Goal: Task Accomplishment & Management: Manage account settings

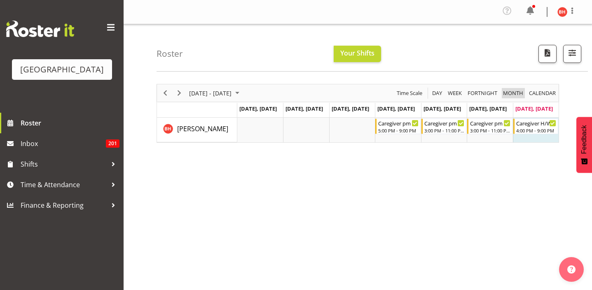
click at [516, 94] on span "Month" at bounding box center [513, 93] width 22 height 10
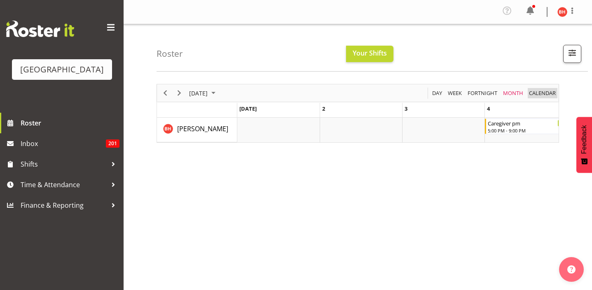
click at [540, 93] on span "calendar" at bounding box center [542, 93] width 28 height 10
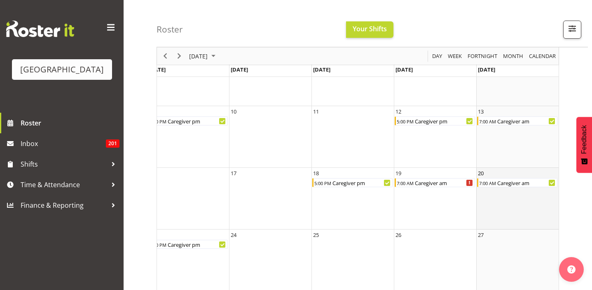
click at [507, 199] on td "20 7:00 AM Caregiver am" at bounding box center [517, 199] width 82 height 62
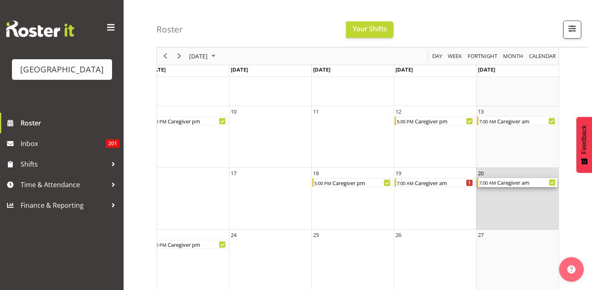
click at [505, 182] on div "Caregiver am" at bounding box center [526, 182] width 61 height 9
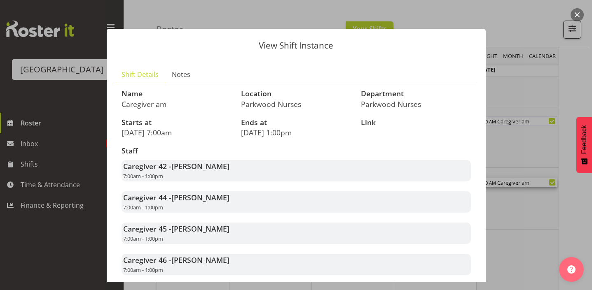
click at [568, 94] on div at bounding box center [296, 145] width 592 height 290
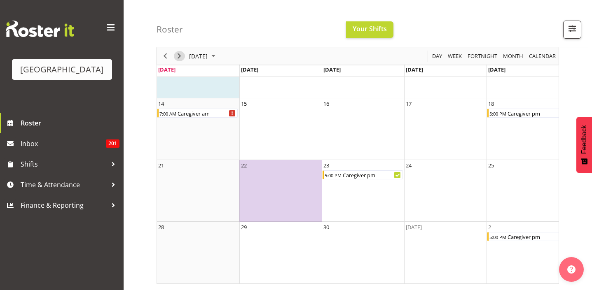
click at [179, 61] on span "Next" at bounding box center [179, 56] width 10 height 10
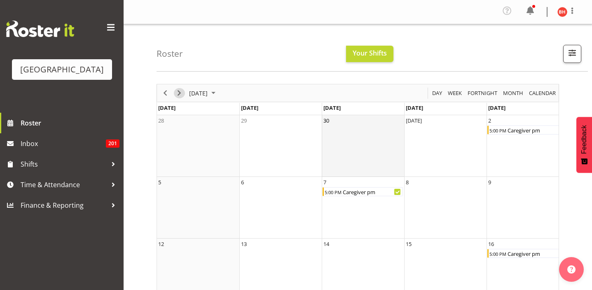
scroll to position [0, 0]
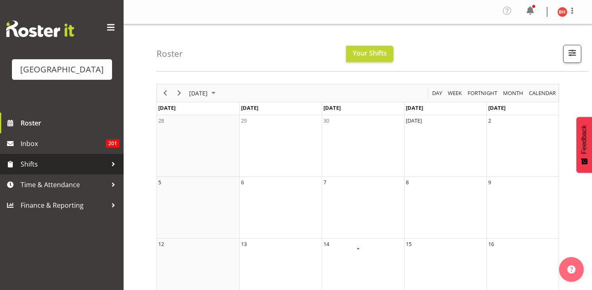
click at [65, 170] on span "Shifts" at bounding box center [64, 164] width 86 height 12
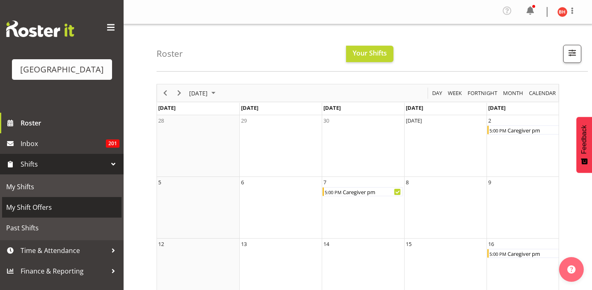
click at [50, 214] on span "My Shift Offers" at bounding box center [61, 207] width 111 height 12
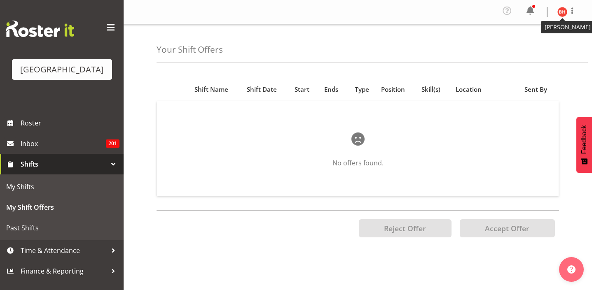
drag, startPoint x: 359, startPoint y: 198, endPoint x: 565, endPoint y: 16, distance: 275.1
click at [565, 16] on figure at bounding box center [562, 12] width 10 height 10
click at [546, 52] on link "Log Out" at bounding box center [537, 45] width 79 height 15
